Goal: Information Seeking & Learning: Learn about a topic

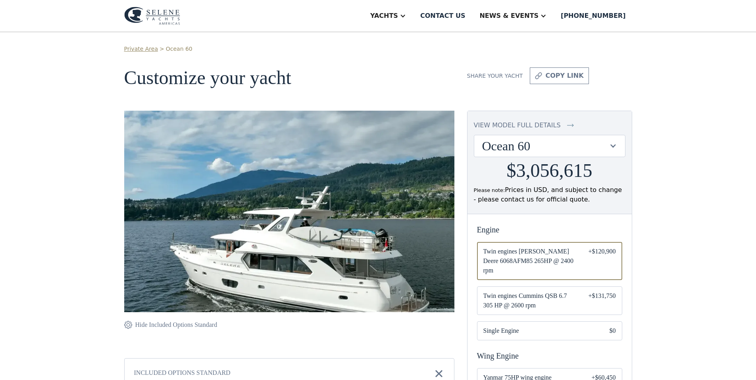
click at [522, 331] on span "Single Engine" at bounding box center [539, 331] width 113 height 10
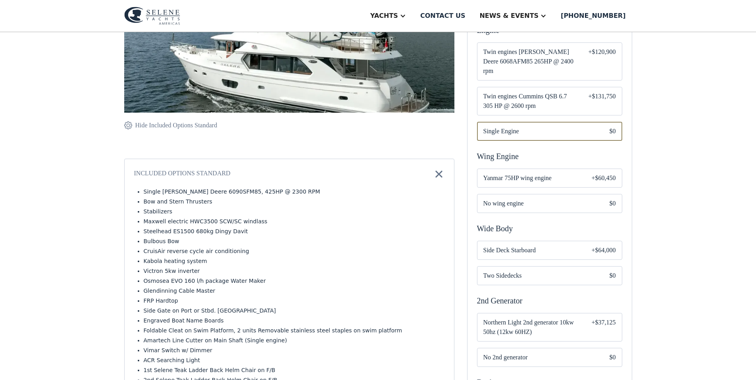
scroll to position [200, 0]
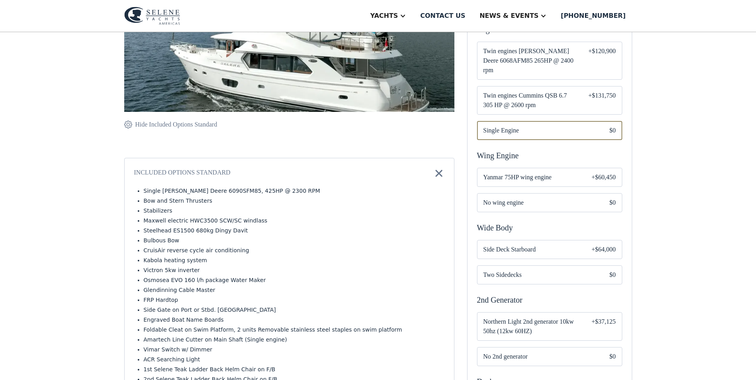
click at [529, 180] on span "Yanmar 75HP wing engine" at bounding box center [531, 178] width 96 height 10
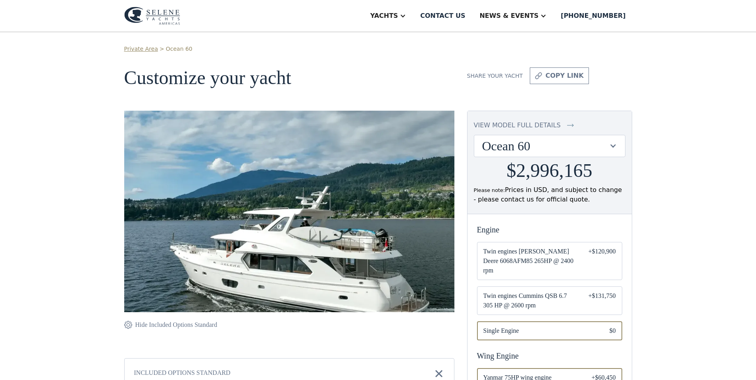
click at [165, 14] on img at bounding box center [152, 16] width 56 height 18
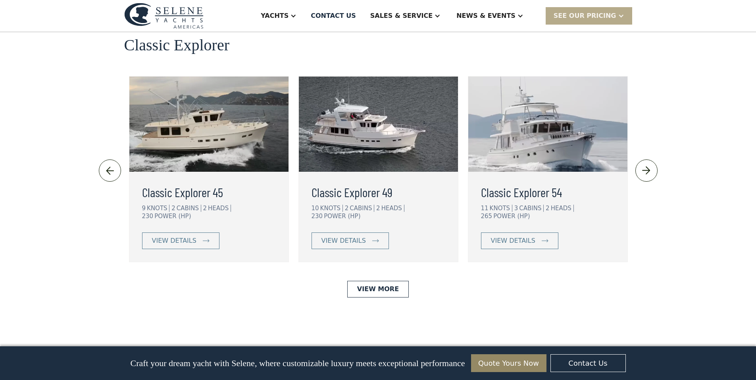
scroll to position [1726, 0]
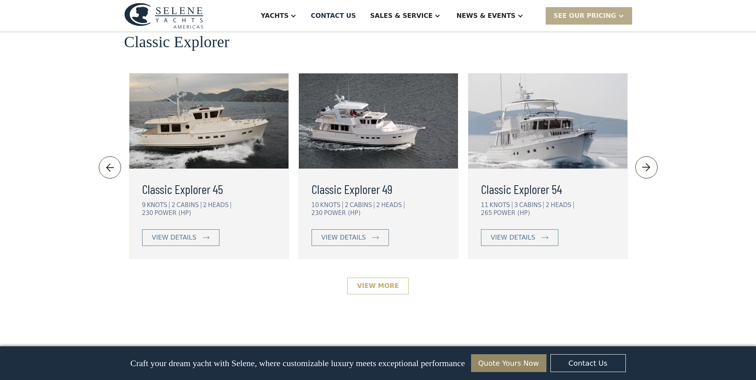
click at [381, 278] on link "View More" at bounding box center [377, 286] width 61 height 17
